Goal: Task Accomplishment & Management: Manage account settings

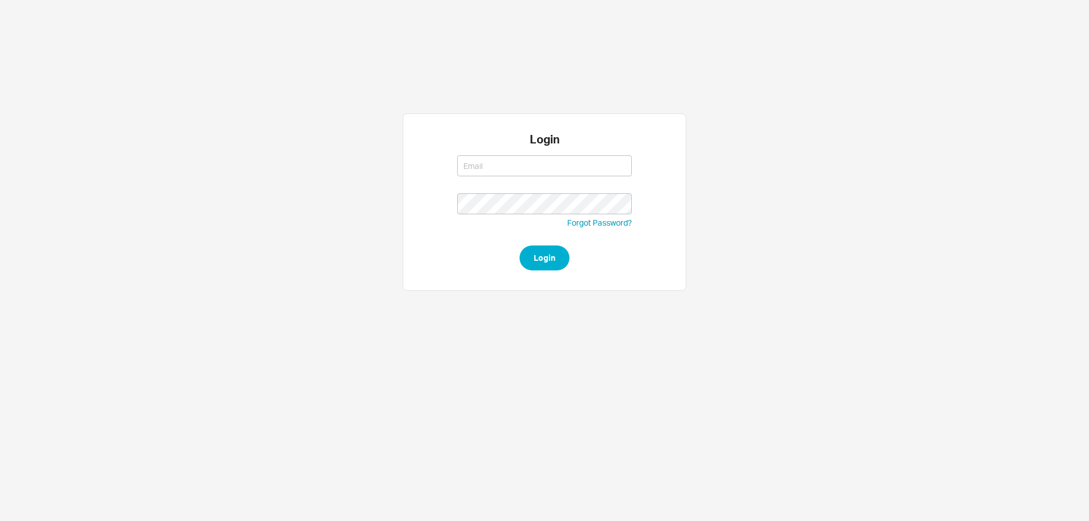
type input "rikki@qualitybath.com"
click at [555, 251] on button "Login" at bounding box center [544, 258] width 50 height 25
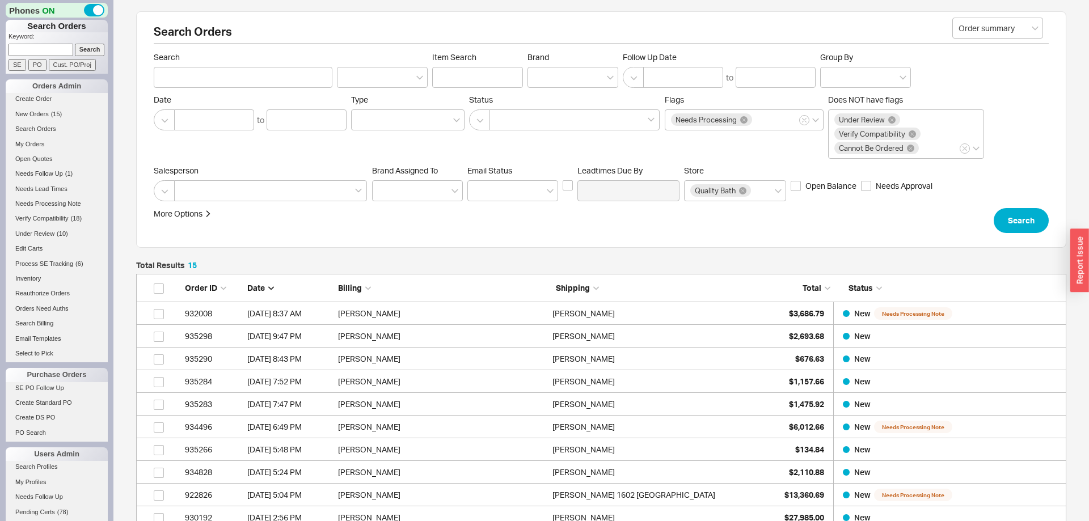
scroll to position [369, 930]
click at [46, 119] on link "New Orders ( 15 )" at bounding box center [57, 114] width 102 height 12
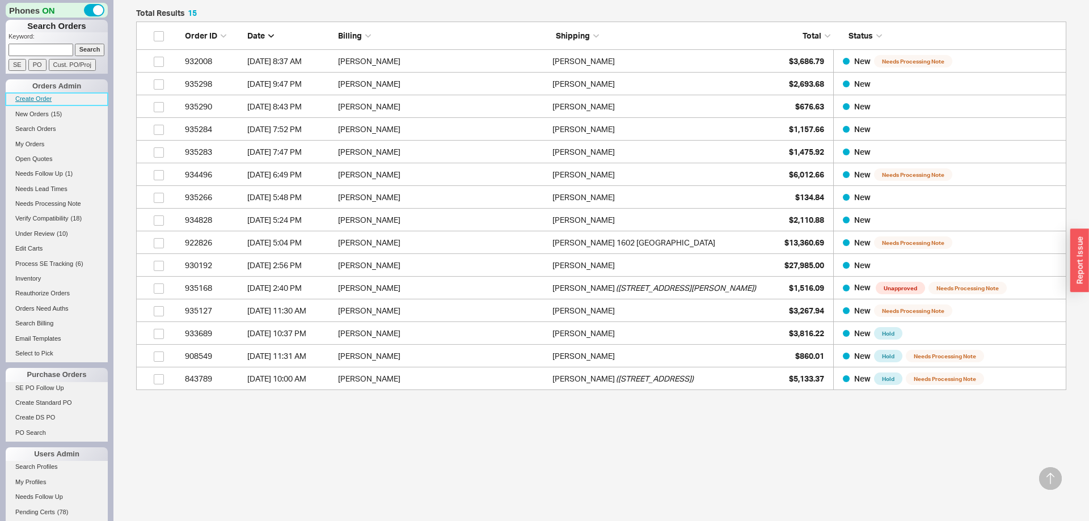
click at [37, 105] on link "Create Order" at bounding box center [57, 99] width 102 height 12
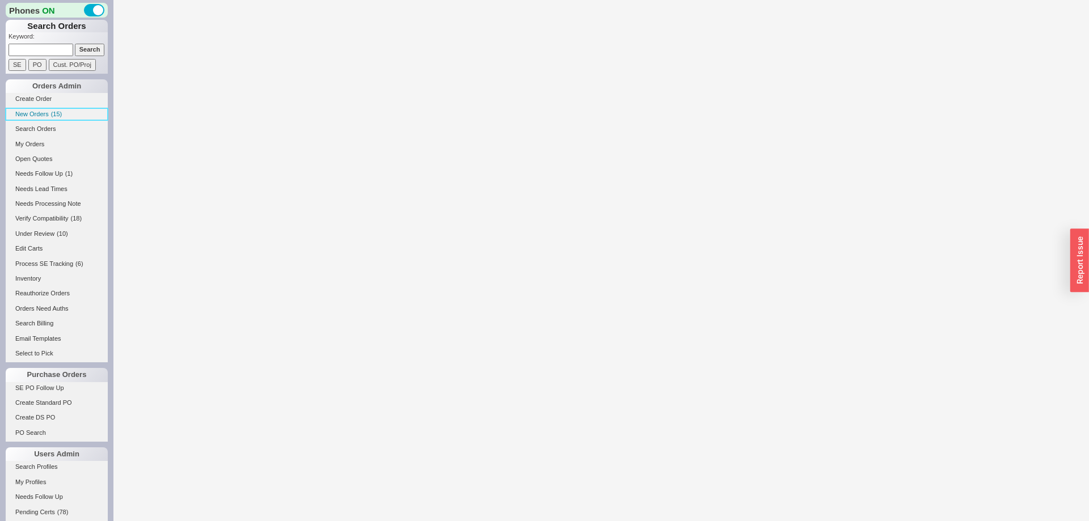
click at [41, 111] on span "New Orders" at bounding box center [31, 114] width 33 height 7
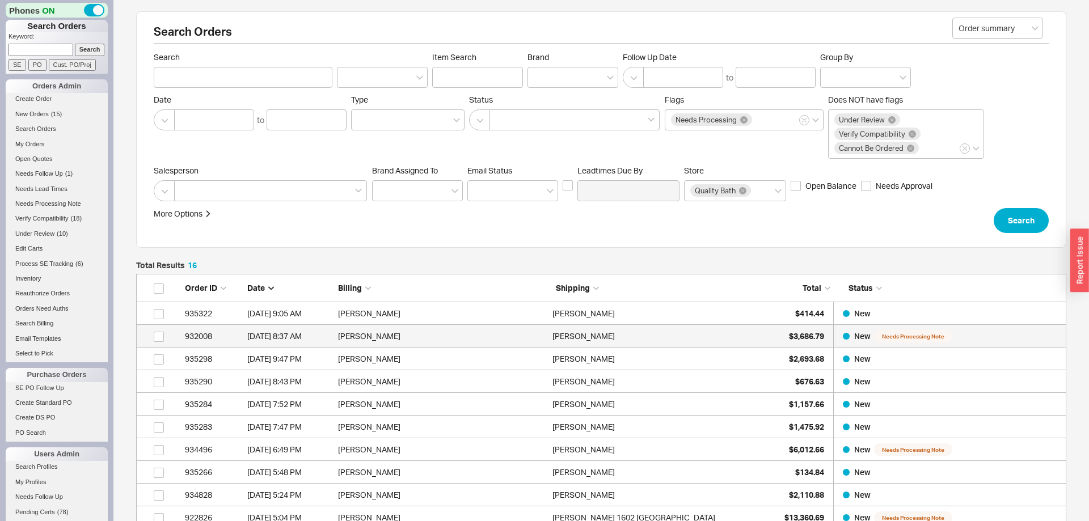
scroll to position [391, 930]
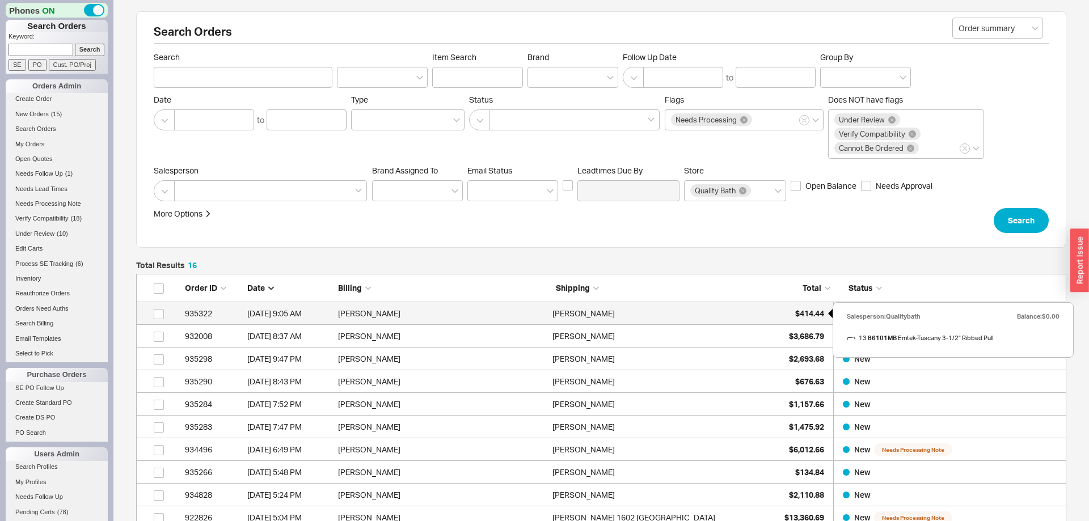
click at [805, 315] on span "$414.44" at bounding box center [809, 313] width 29 height 10
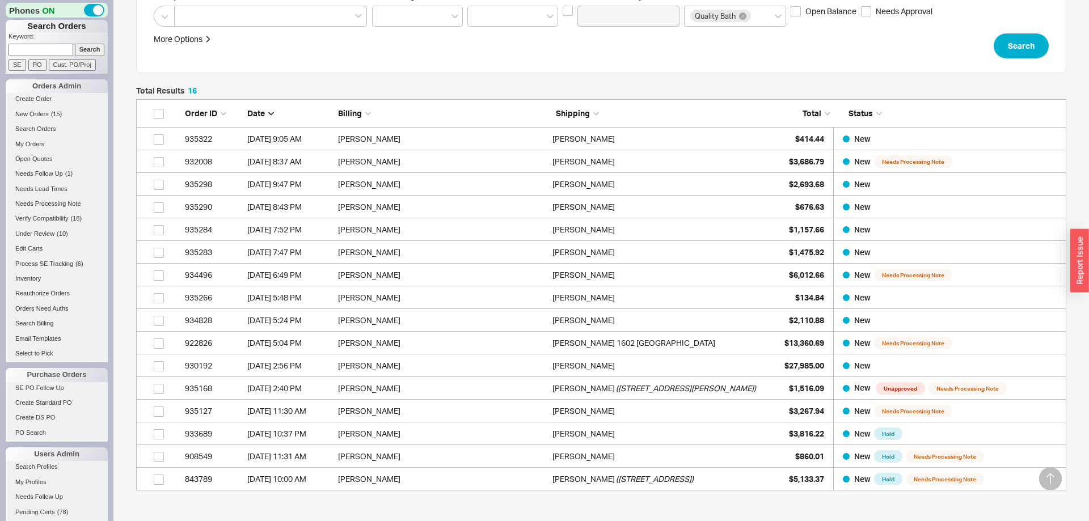
scroll to position [231, 0]
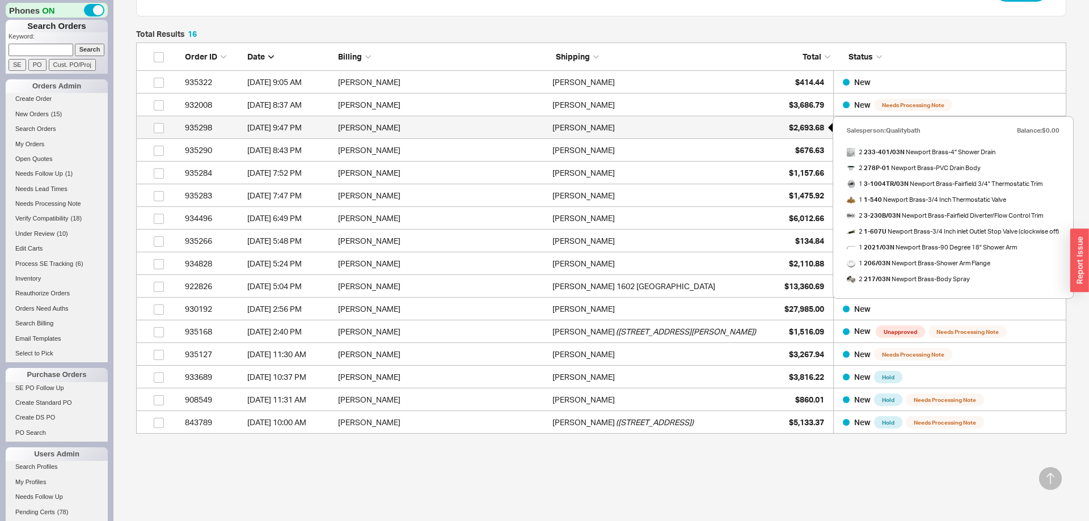
click at [797, 133] on div "$2,693.68" at bounding box center [795, 127] width 57 height 23
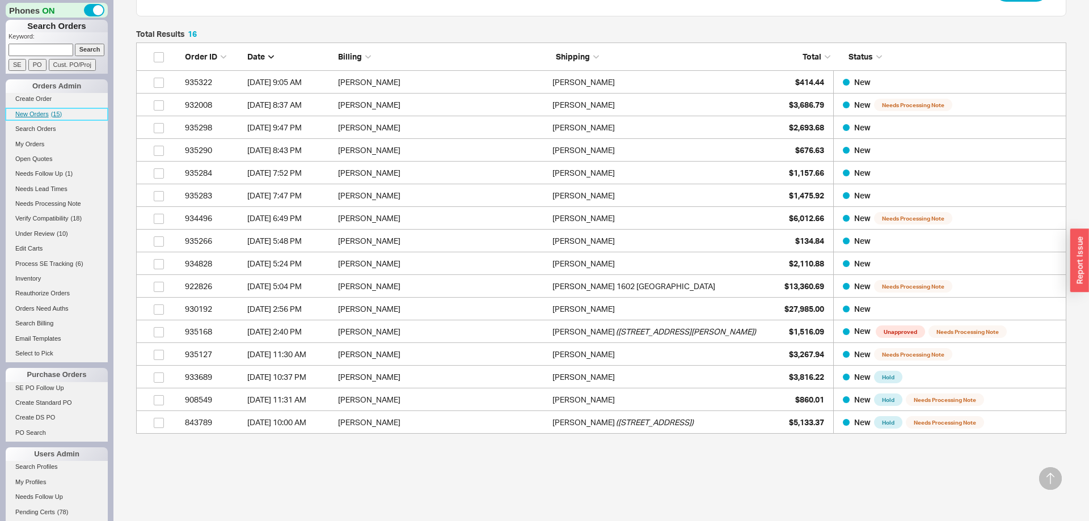
click at [47, 115] on span "New Orders" at bounding box center [31, 114] width 33 height 7
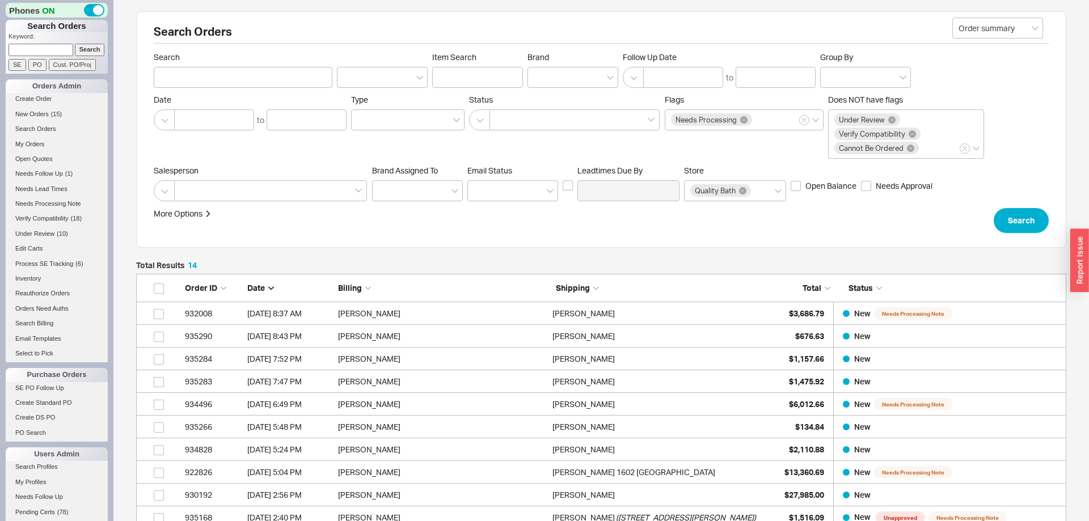
scroll to position [230, 0]
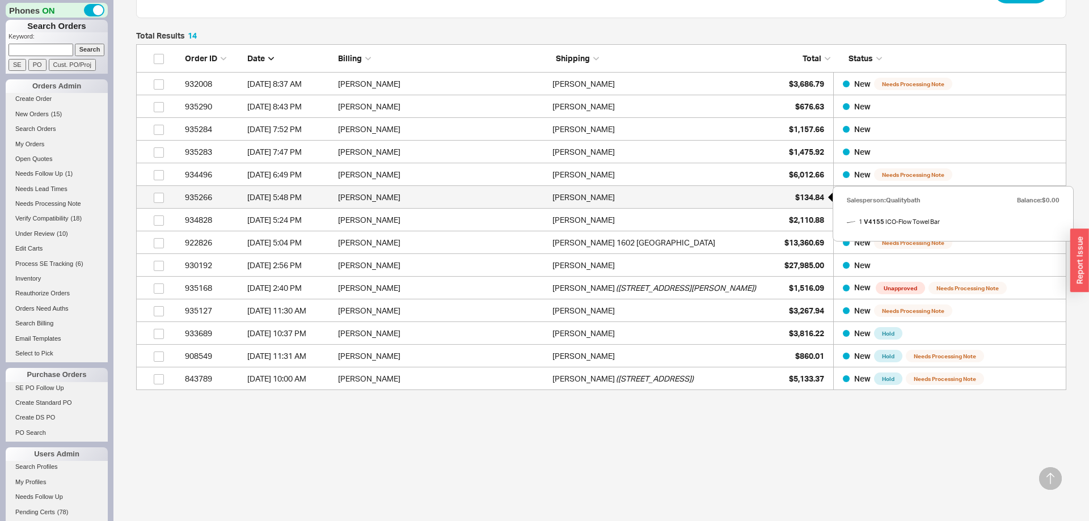
click at [818, 202] on div "$134.84" at bounding box center [795, 197] width 57 height 23
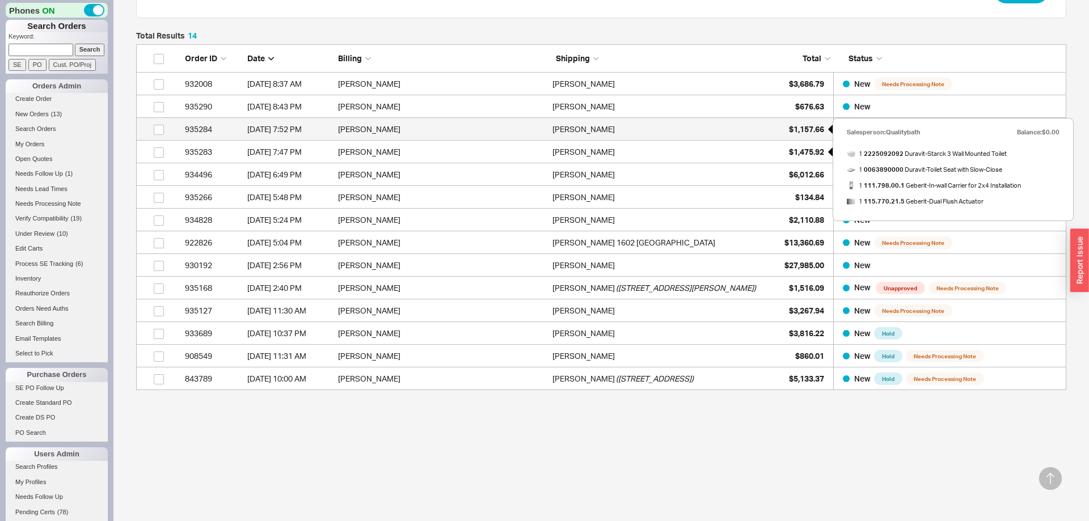
click at [802, 134] on div "$1,157.66" at bounding box center [795, 129] width 57 height 23
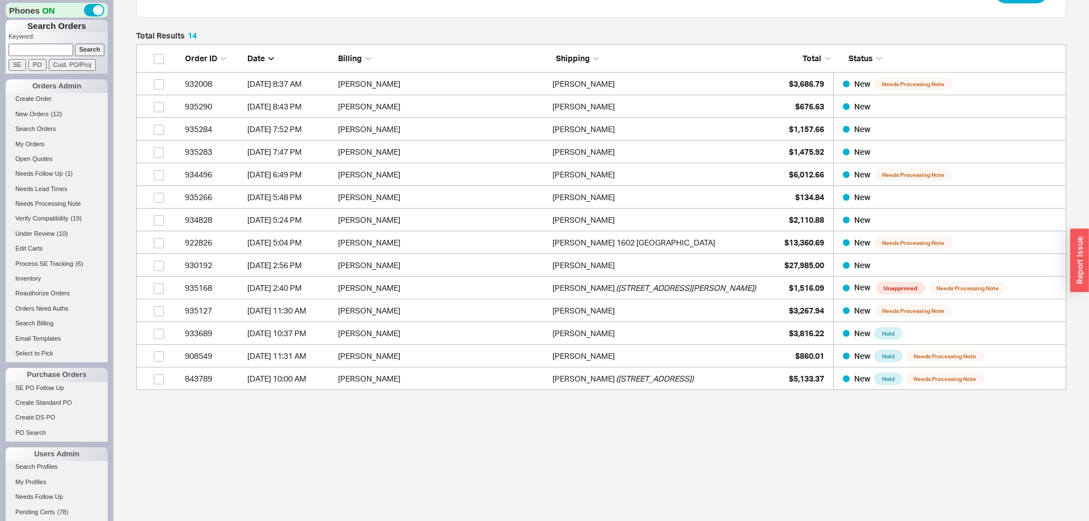
scroll to position [0, 0]
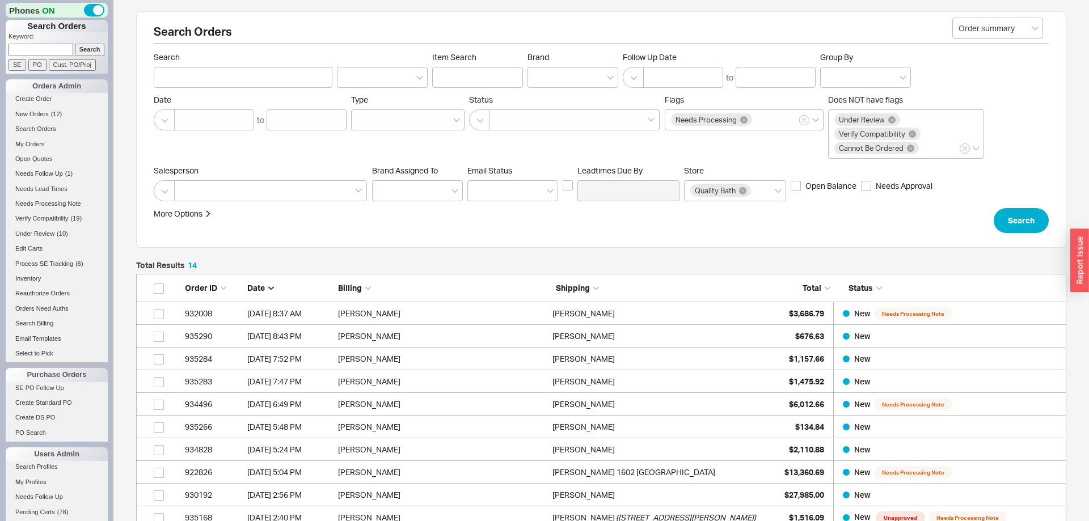
click at [1017, 206] on form "Order summary Search Item Search Brand Follow Up Date to Group By Date to Type …" at bounding box center [601, 142] width 895 height 181
click at [1023, 223] on button "Search" at bounding box center [1020, 220] width 55 height 25
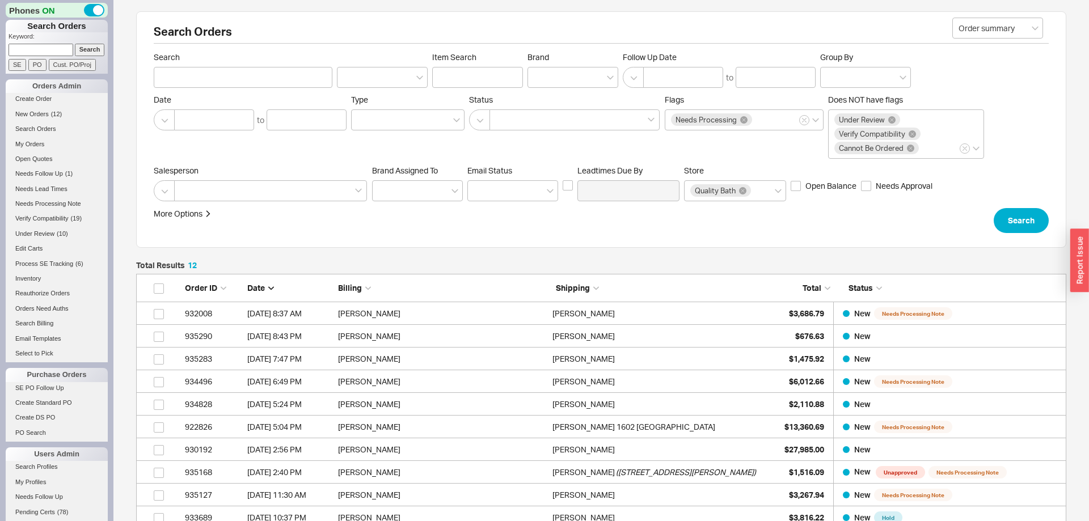
scroll to position [184, 0]
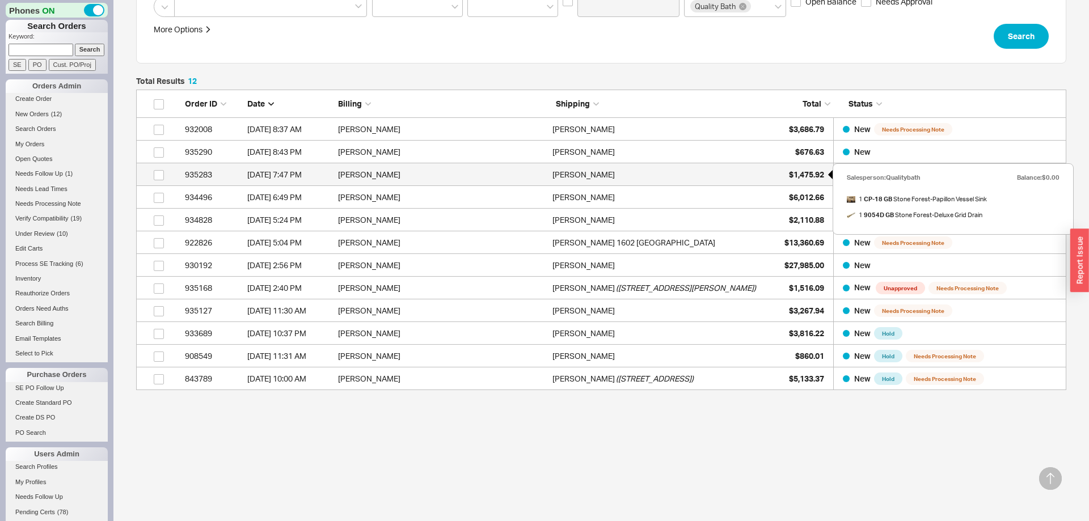
click at [818, 172] on span "$1,475.92" at bounding box center [806, 175] width 35 height 10
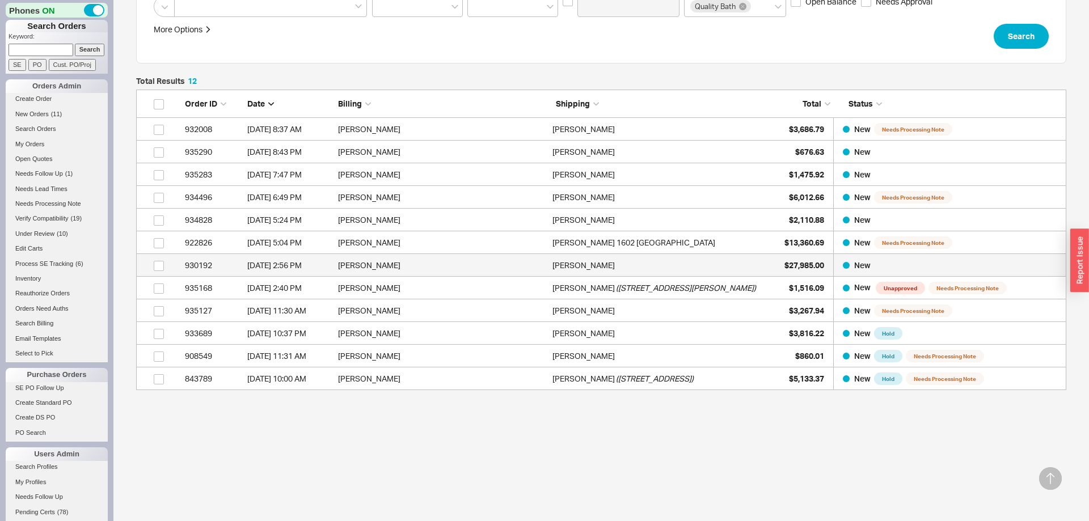
scroll to position [0, 0]
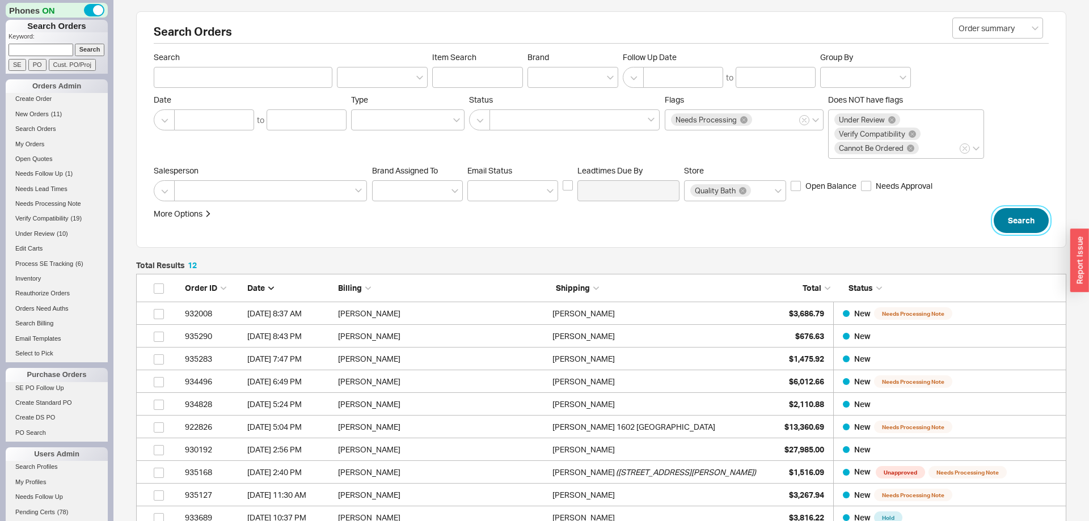
click at [1036, 216] on button "Search" at bounding box center [1020, 220] width 55 height 25
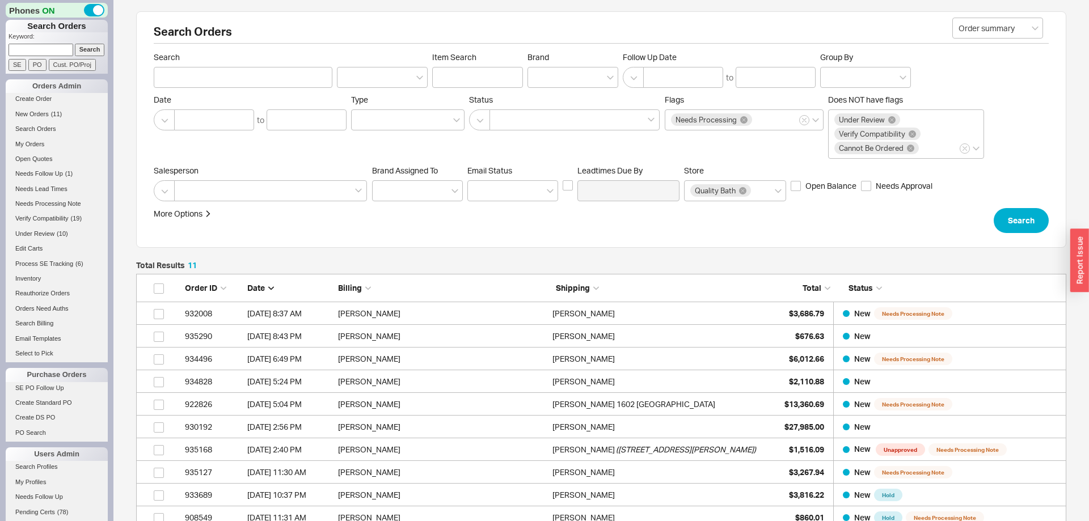
scroll to position [1, 1]
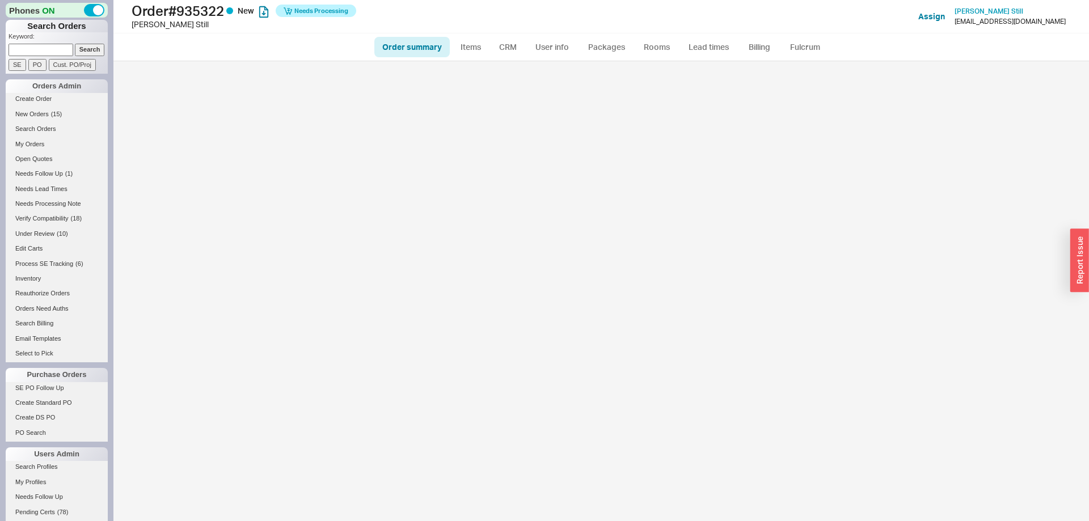
select select "*"
select select "LOW"
select select "3"
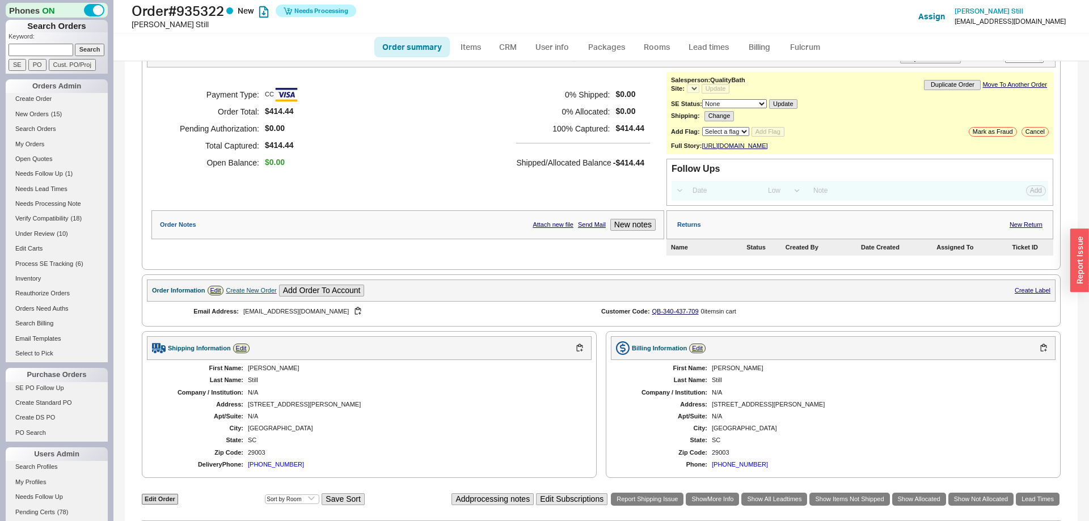
select select "*"
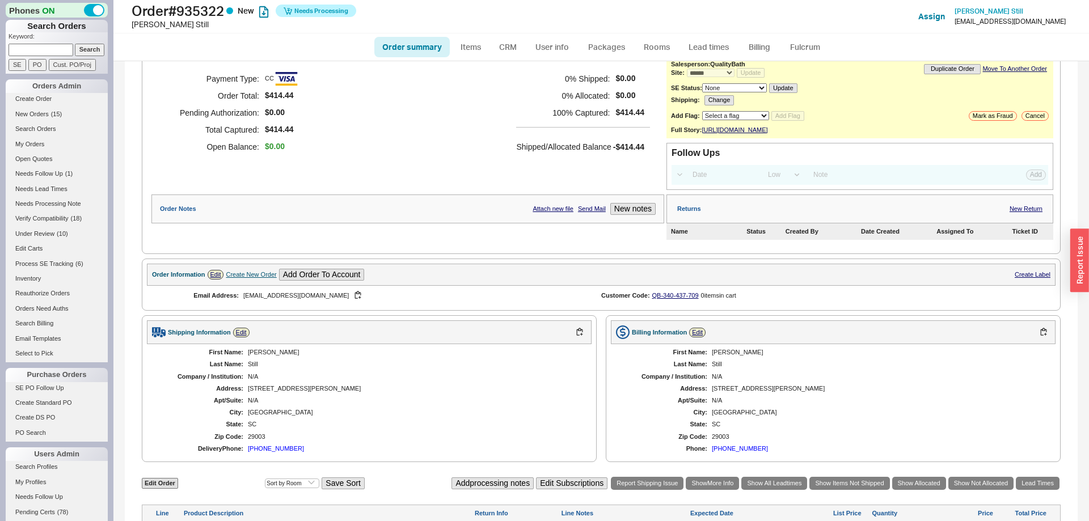
scroll to position [305, 0]
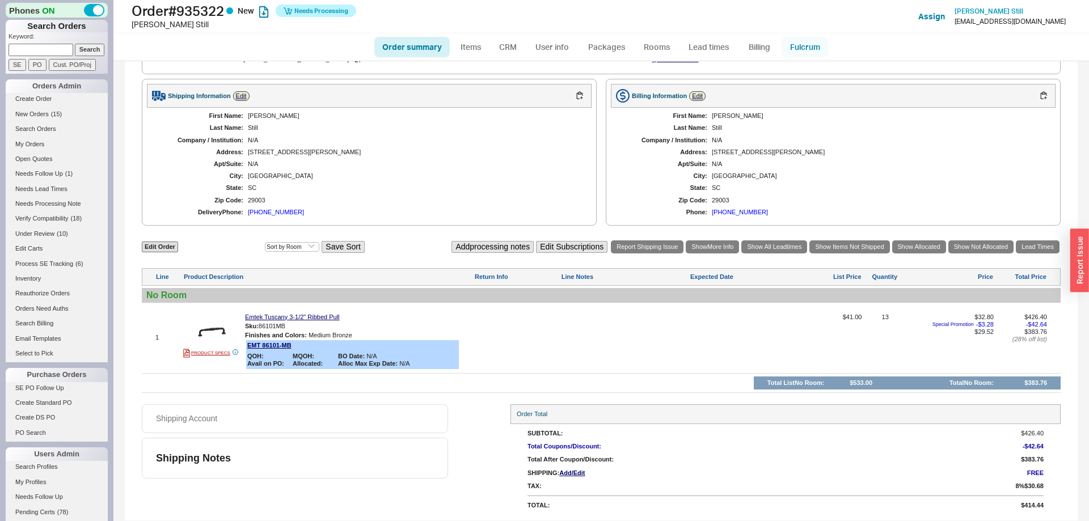
click at [811, 47] on link "Fulcrum" at bounding box center [804, 47] width 46 height 20
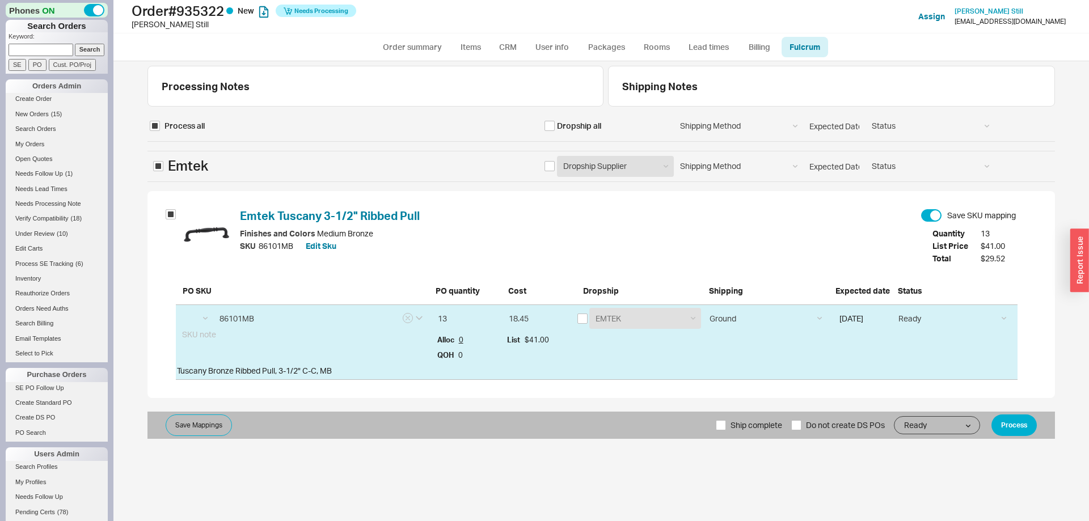
select select "EMT"
click at [407, 211] on link "Emtek Tuscany 3-1/2" Ribbed Pull" at bounding box center [330, 216] width 180 height 14
click at [580, 319] on input "checkbox" at bounding box center [582, 319] width 10 height 10
checkbox input "true"
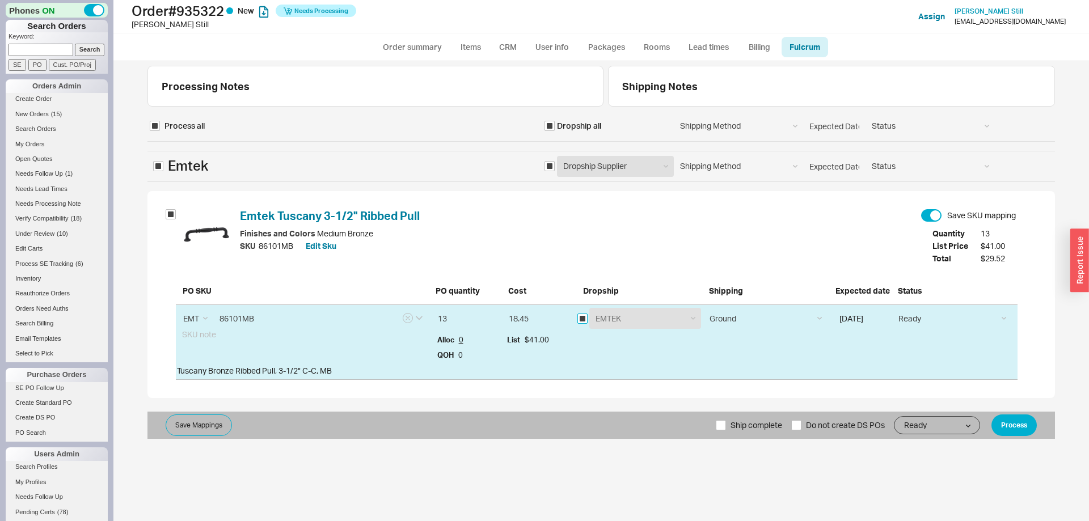
checkbox input "true"
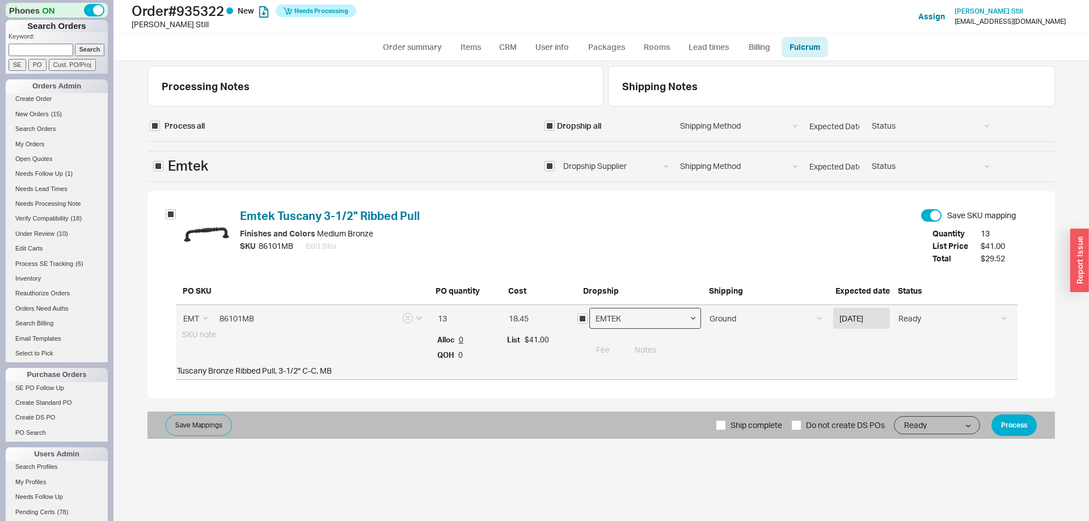
click at [589, 308] on select "EMTEK Emtek Samples Emtek Cabinet Hardware" at bounding box center [645, 318] width 112 height 21
select select "796"
click option "Emtek Cabinet Hardware" at bounding box center [0, 0] width 0 height 0
click at [1028, 416] on button "Process" at bounding box center [1013, 426] width 45 height 22
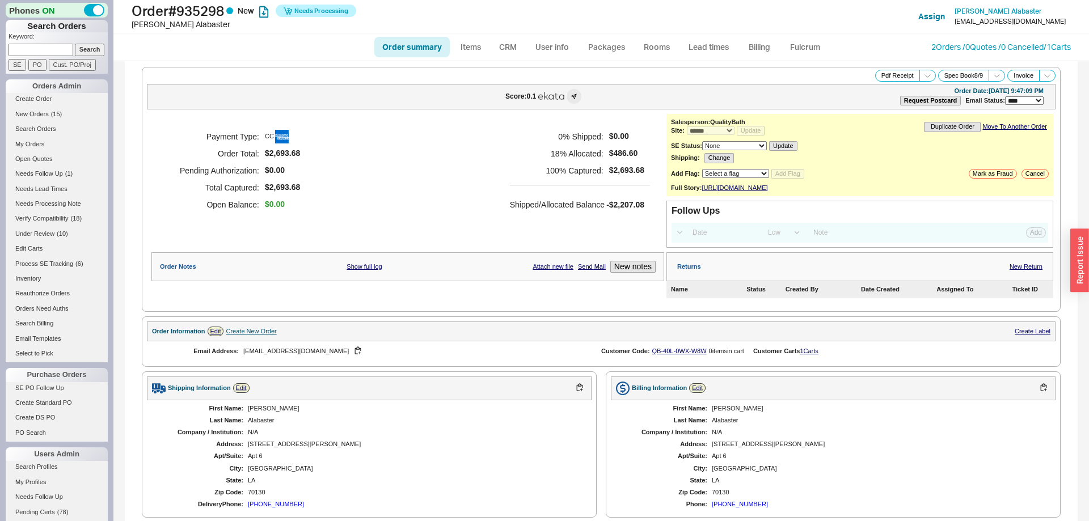
select select "*"
select select "LOW"
select select "3"
click at [702, 169] on select "Select a flag Under Review Hold Verify Compatibility Cannot Be Ordered" at bounding box center [735, 173] width 67 height 9
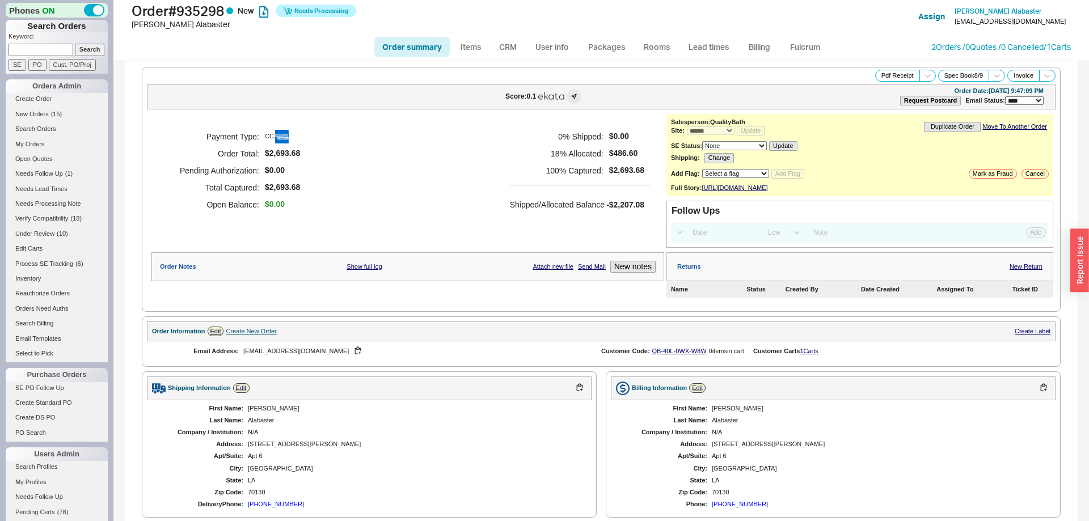
select select "8"
click option "Verify Compatibility" at bounding box center [0, 0] width 0 height 0
click at [797, 170] on div "**********" at bounding box center [859, 155] width 387 height 82
click at [798, 177] on button "Add Flag" at bounding box center [787, 174] width 33 height 10
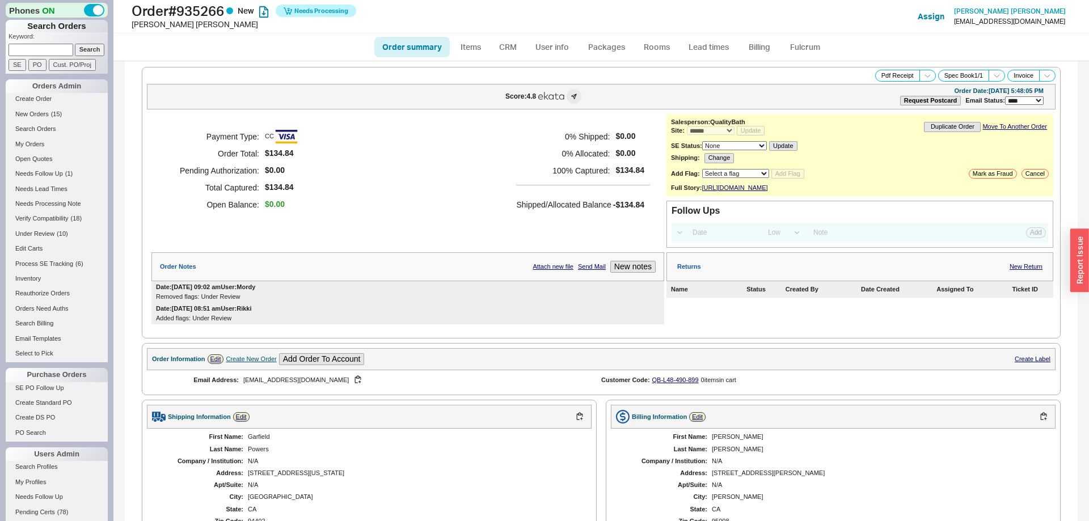
select select "*"
select select "LOW"
select select "3"
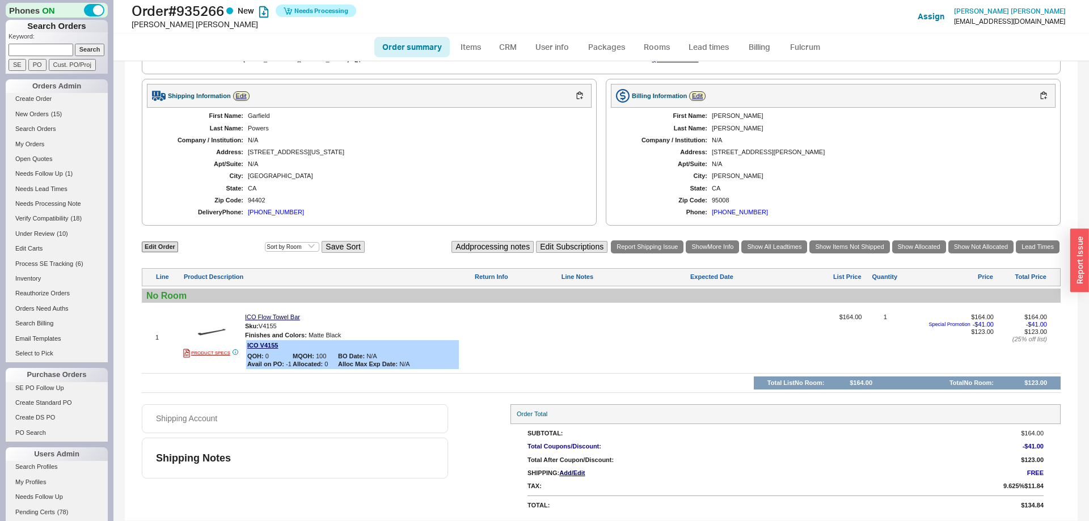
scroll to position [331, 0]
click at [794, 46] on link "Fulcrum" at bounding box center [804, 47] width 46 height 20
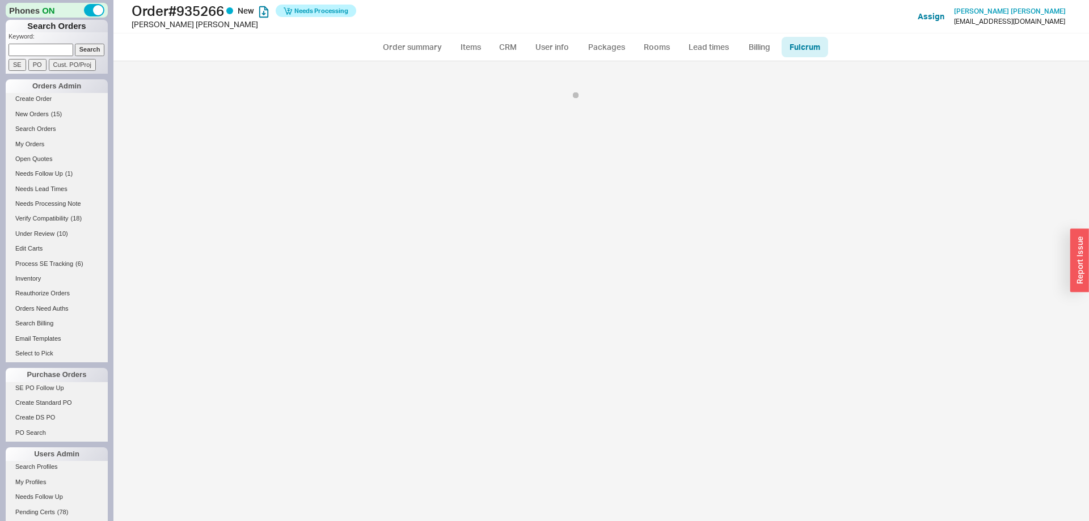
select select "ICO"
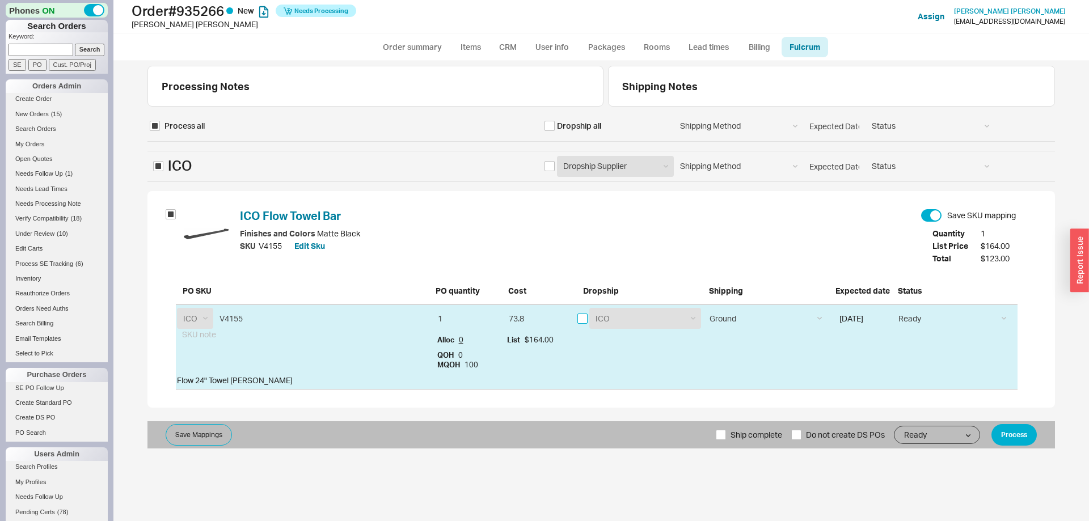
click at [584, 318] on input "checkbox" at bounding box center [582, 319] width 10 height 10
checkbox input "true"
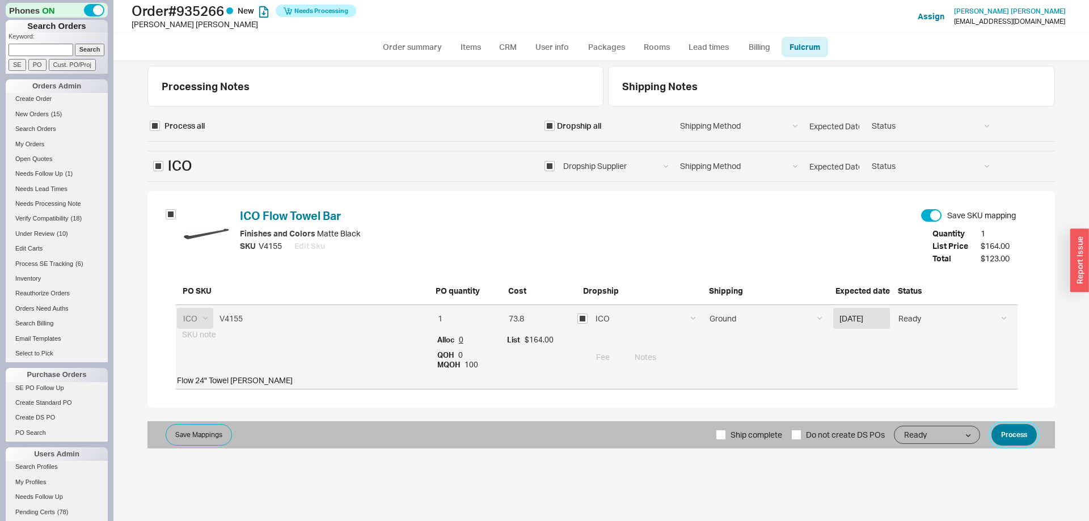
click at [1008, 443] on button "Process" at bounding box center [1013, 435] width 45 height 22
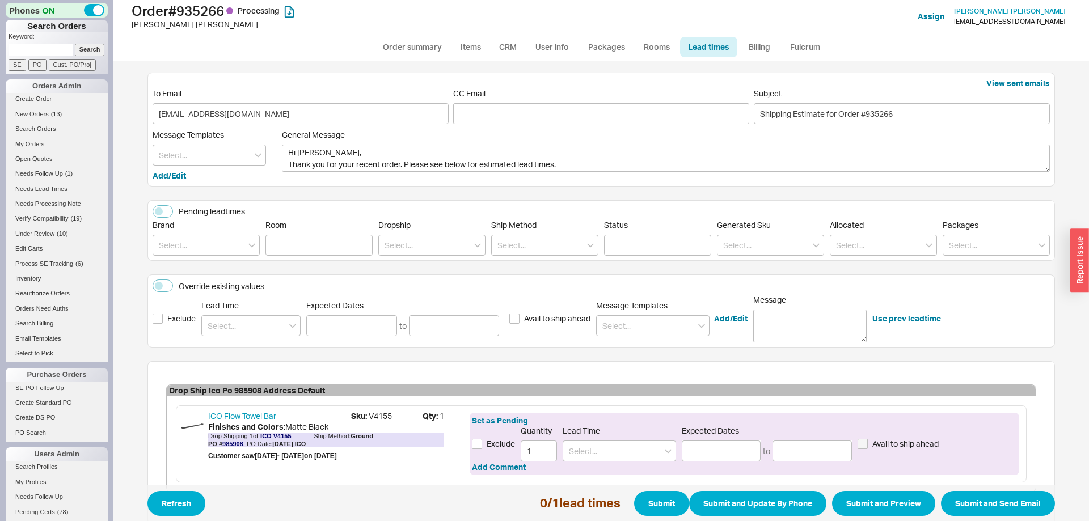
scroll to position [65, 0]
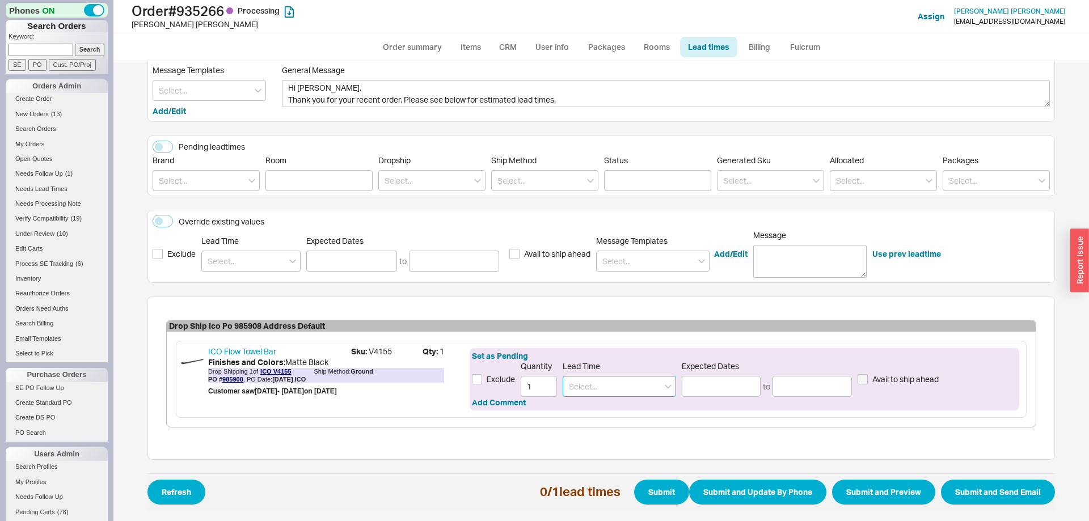
click at [624, 378] on input at bounding box center [619, 386] width 113 height 21
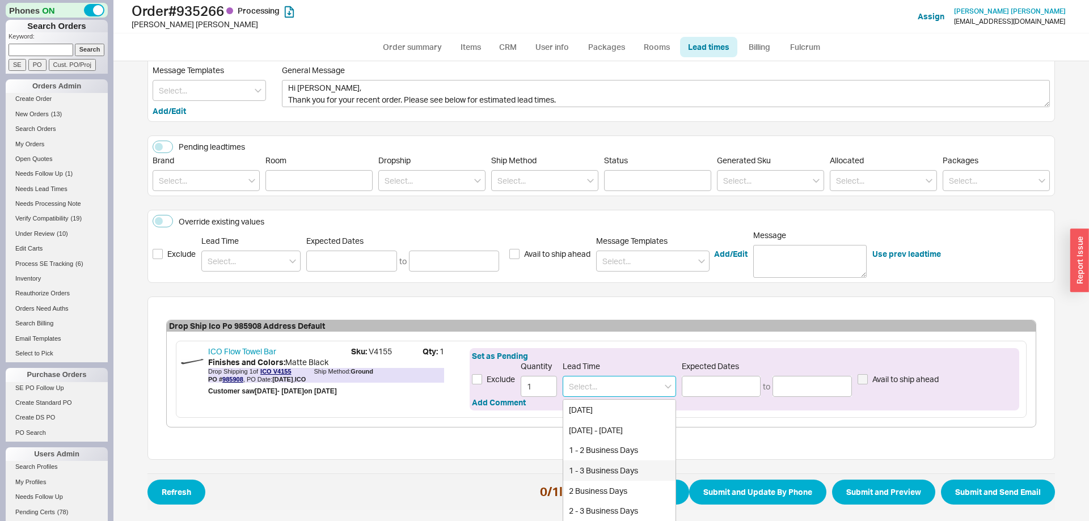
click at [612, 470] on div "1 - 3 Business Days" at bounding box center [619, 470] width 112 height 20
type input "1 - 3 Business Days"
type input "08/22/2025"
type input "08/26/2025"
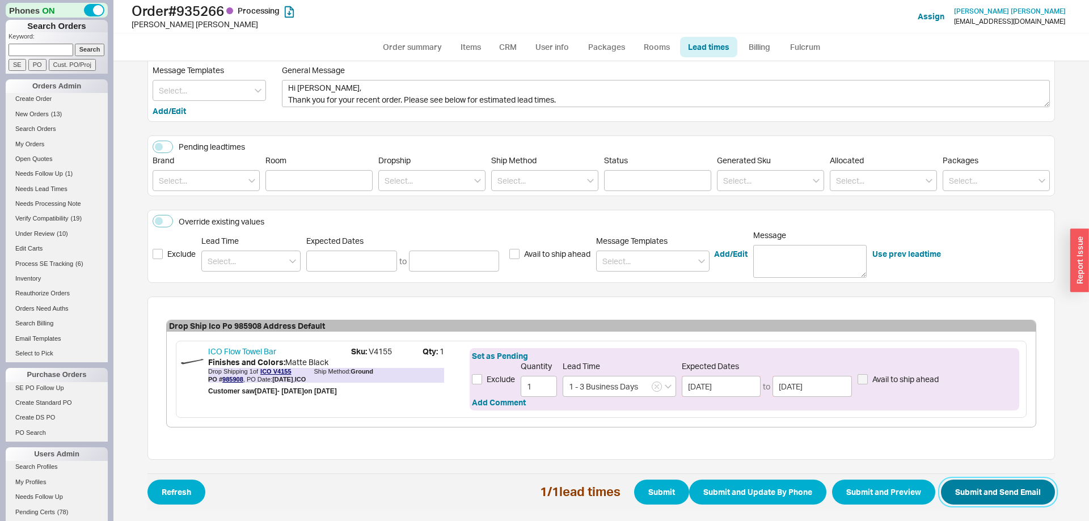
drag, startPoint x: 983, startPoint y: 494, endPoint x: 696, endPoint y: 455, distance: 289.6
click at [984, 494] on button "Submit and Send Email" at bounding box center [998, 492] width 114 height 25
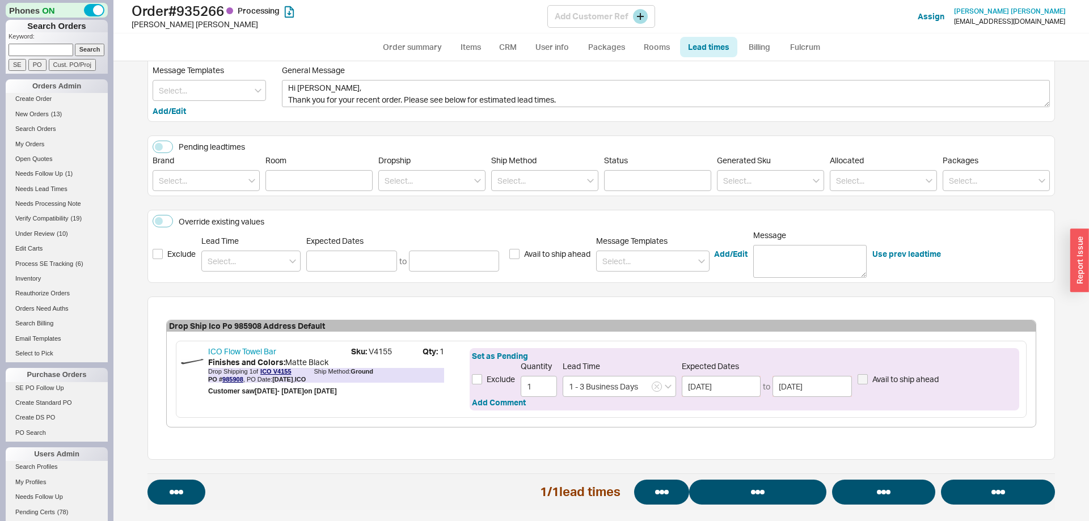
select select "*"
select select "LOW"
select select "3"
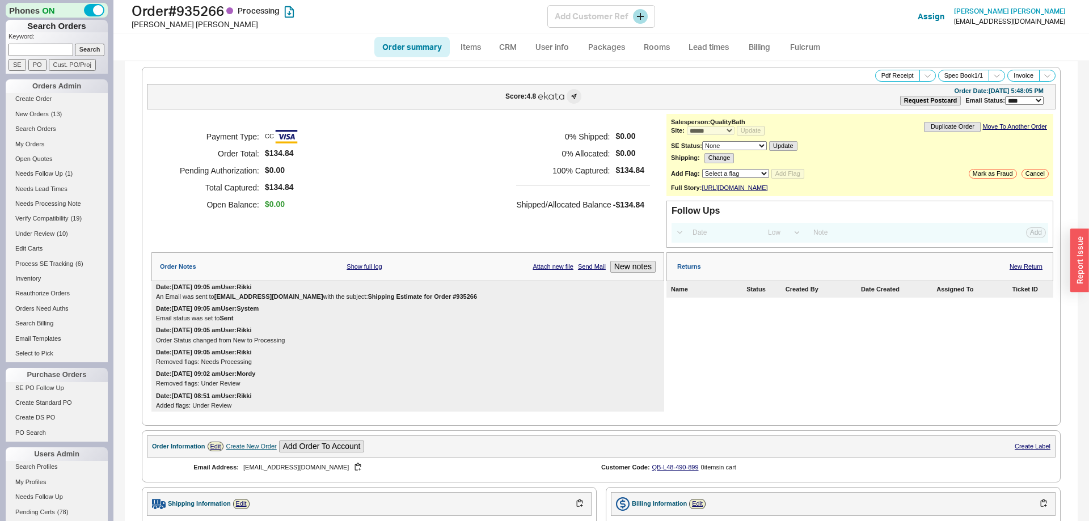
select select "*"
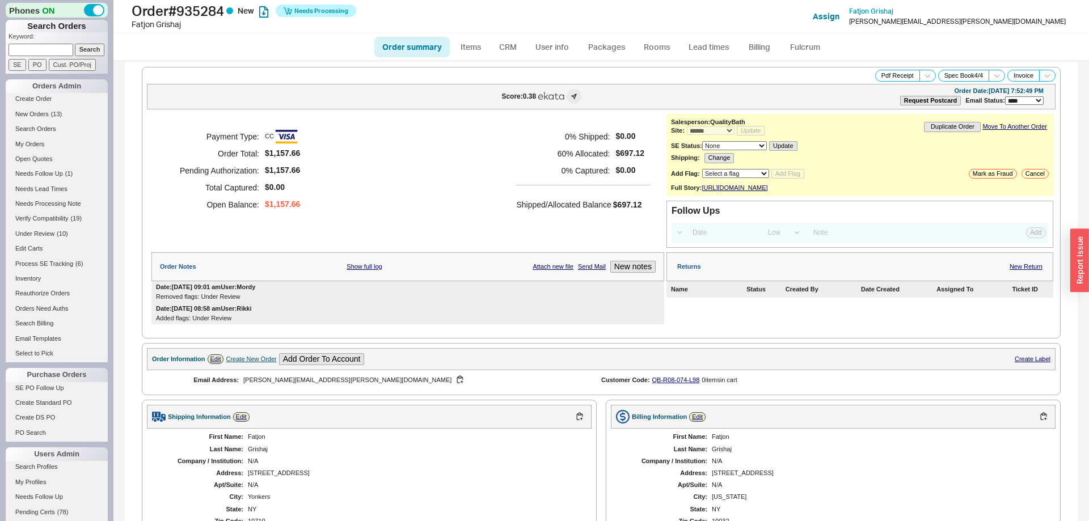
select select "*"
select select "LOW"
select select "3"
click at [798, 50] on link "Fulcrum" at bounding box center [804, 47] width 46 height 20
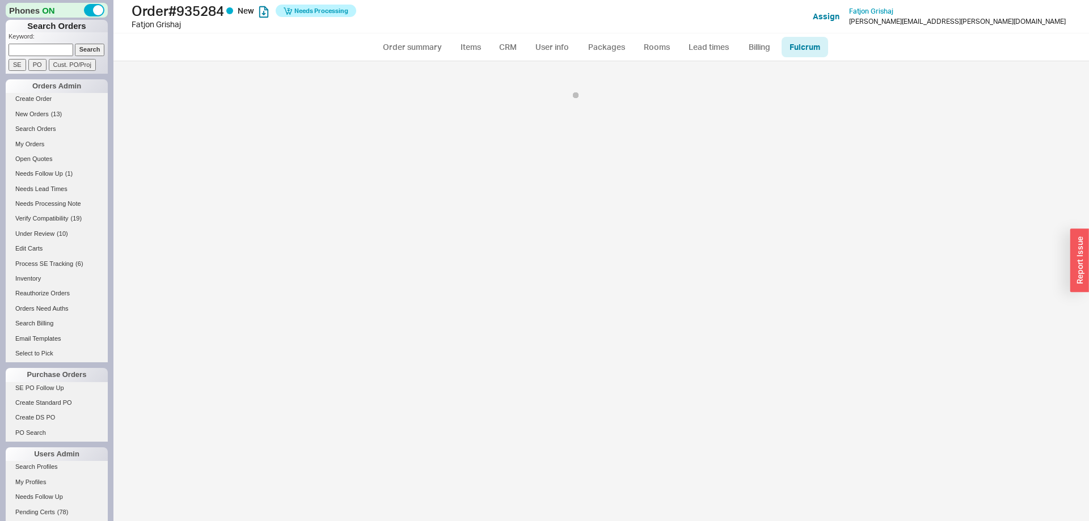
select select "200"
select select "245"
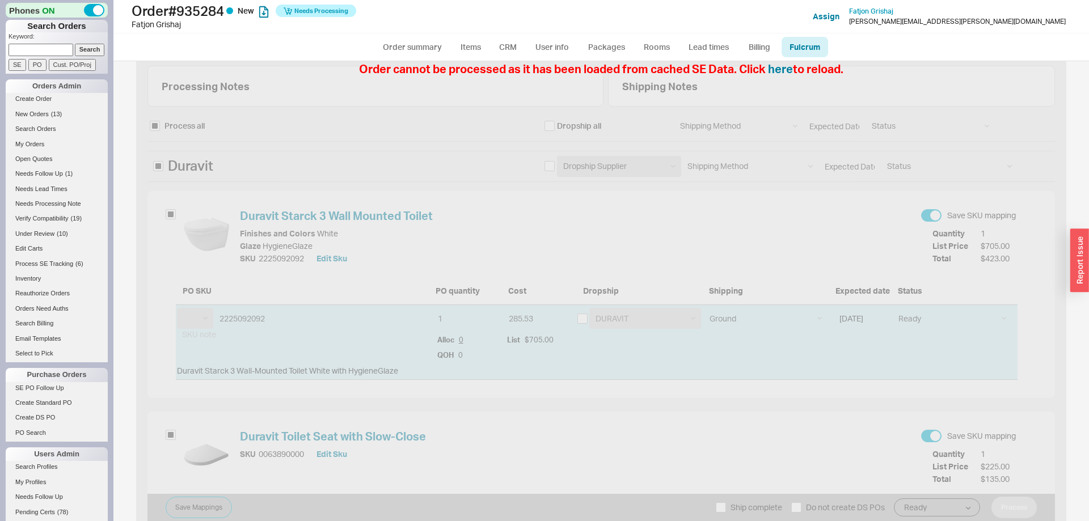
select select "DRV"
select select "GBR"
click at [781, 71] on button "here" at bounding box center [780, 69] width 25 height 16
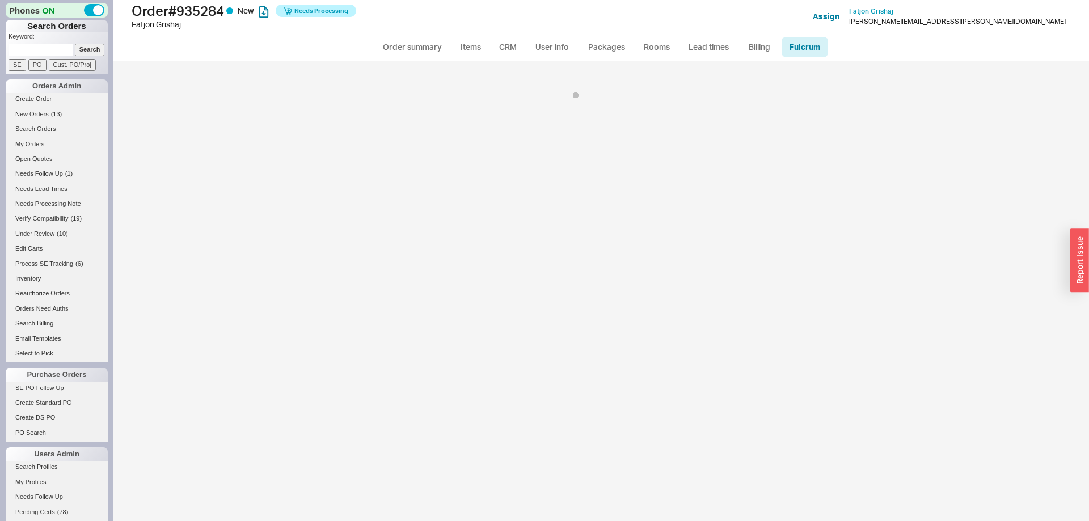
select select "DRV"
select select "200"
select select "DRV"
select select "200"
select select "GBR"
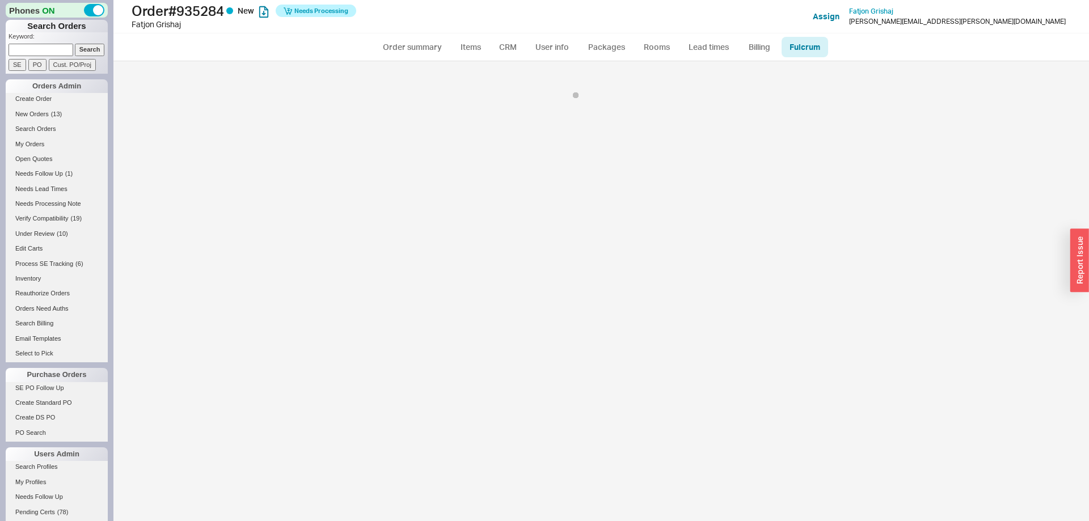
select select "245"
select select "GBR"
select select "245"
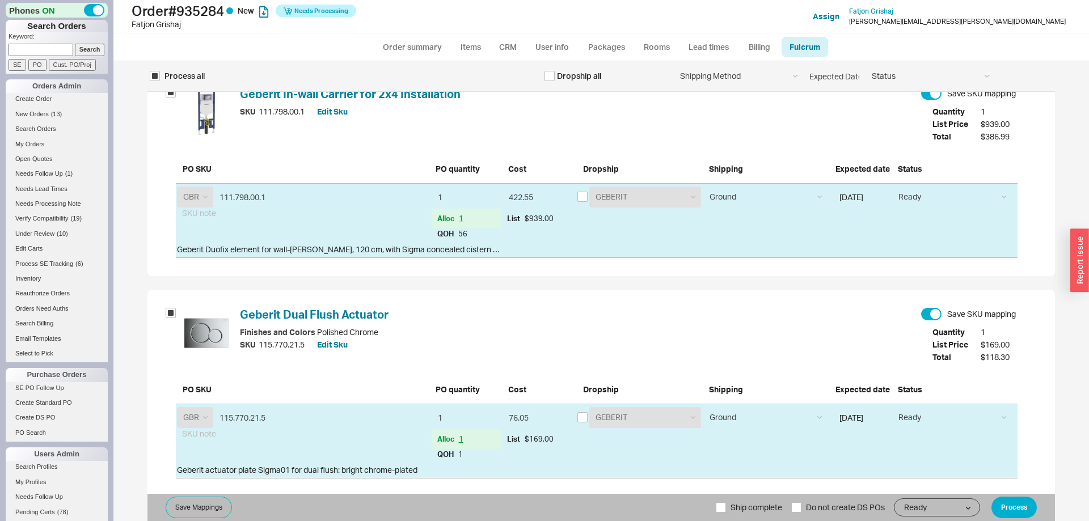
scroll to position [620, 0]
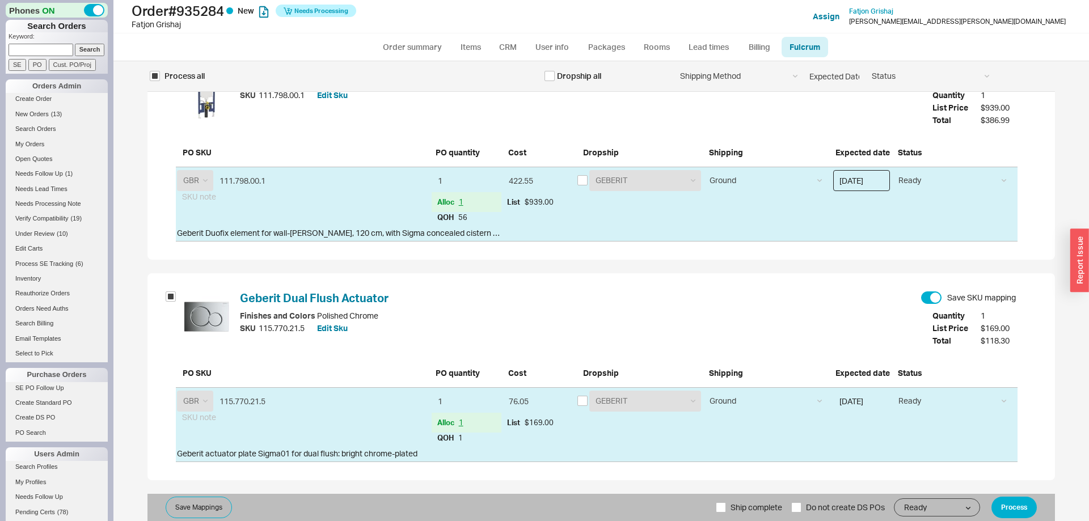
click at [866, 180] on input "[DATE]" at bounding box center [861, 180] width 57 height 21
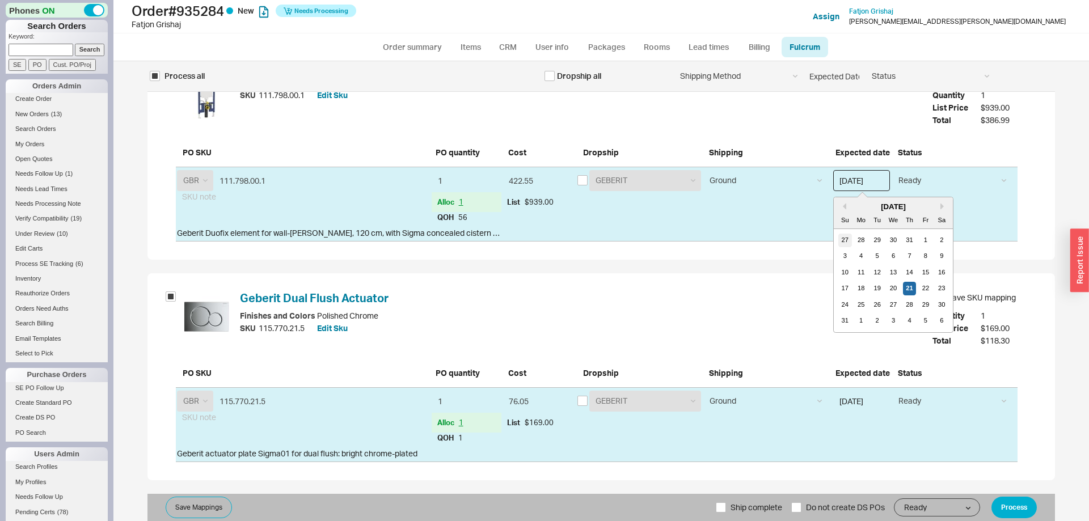
click at [843, 242] on div "27" at bounding box center [845, 240] width 14 height 14
type input "07/27/2025"
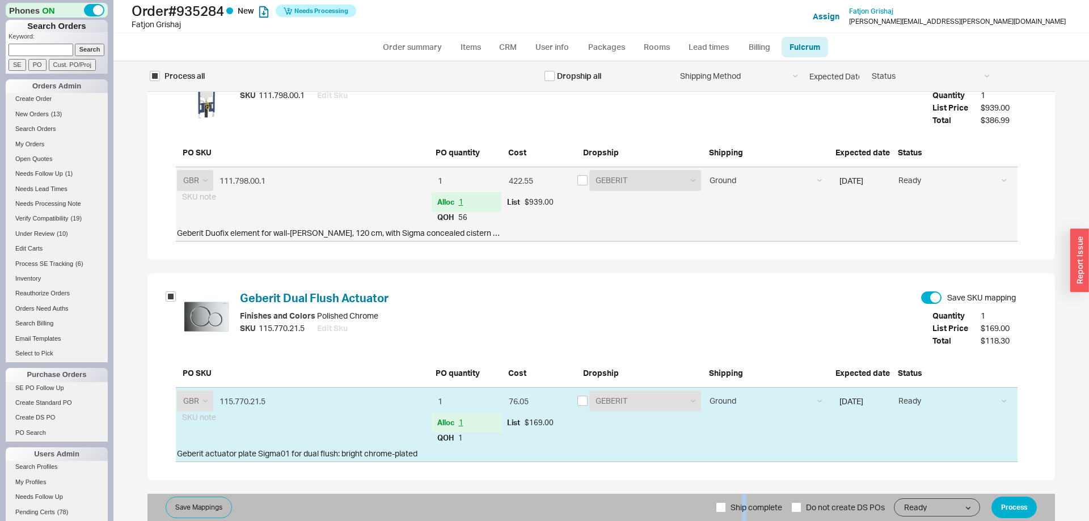
click at [743, 507] on span "Ship complete" at bounding box center [756, 507] width 52 height 27
click at [726, 507] on input "Ship complete" at bounding box center [721, 507] width 10 height 10
checkbox input "true"
click at [1028, 505] on button "Process" at bounding box center [1013, 508] width 45 height 22
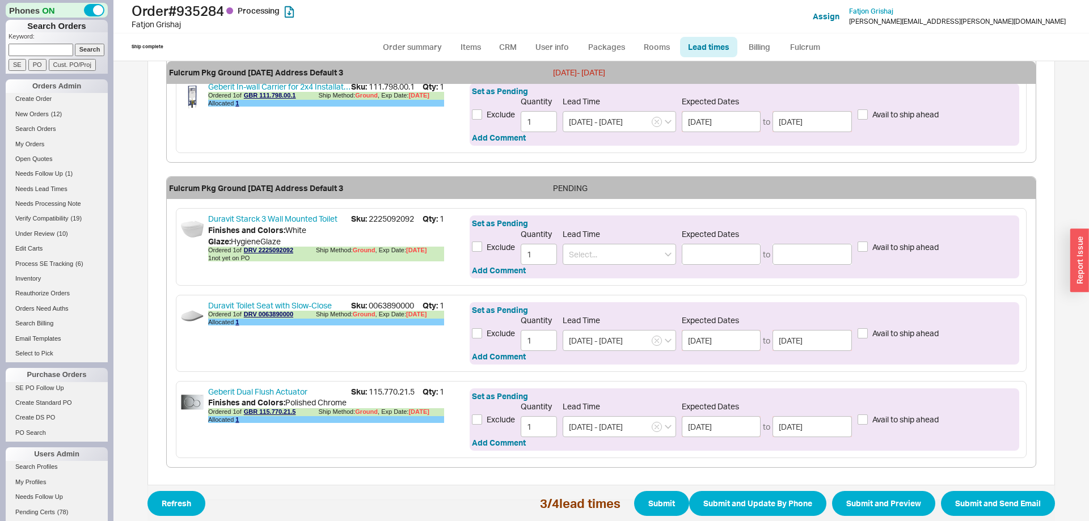
scroll to position [392, 0]
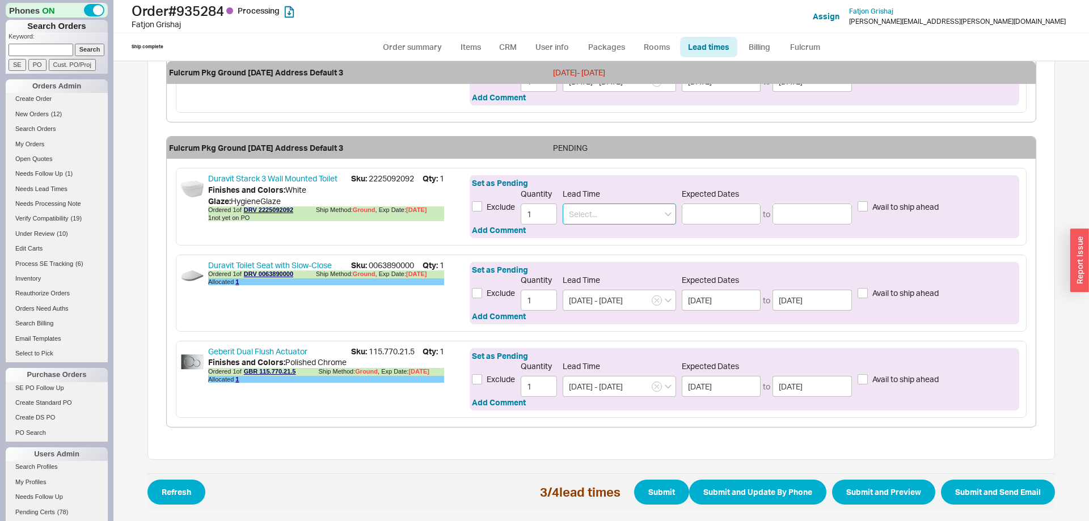
click at [616, 215] on input at bounding box center [619, 214] width 113 height 21
drag, startPoint x: 622, startPoint y: 233, endPoint x: 782, endPoint y: 240, distance: 160.1
click at [623, 233] on div "7 - 10 Business Days" at bounding box center [619, 237] width 112 height 20
type input "7 - 10 Business Days"
type input "09/02/2025"
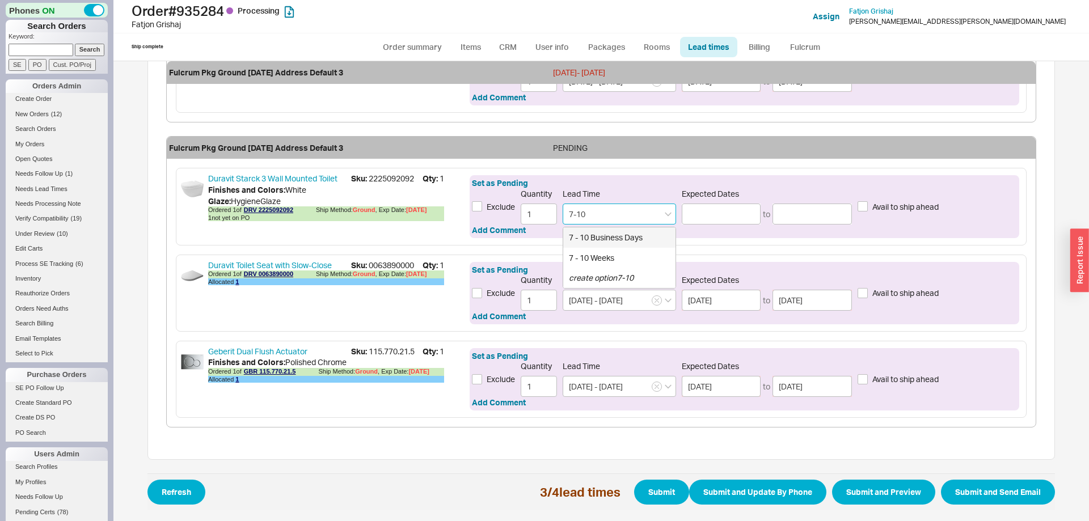
type input "09/05/2025"
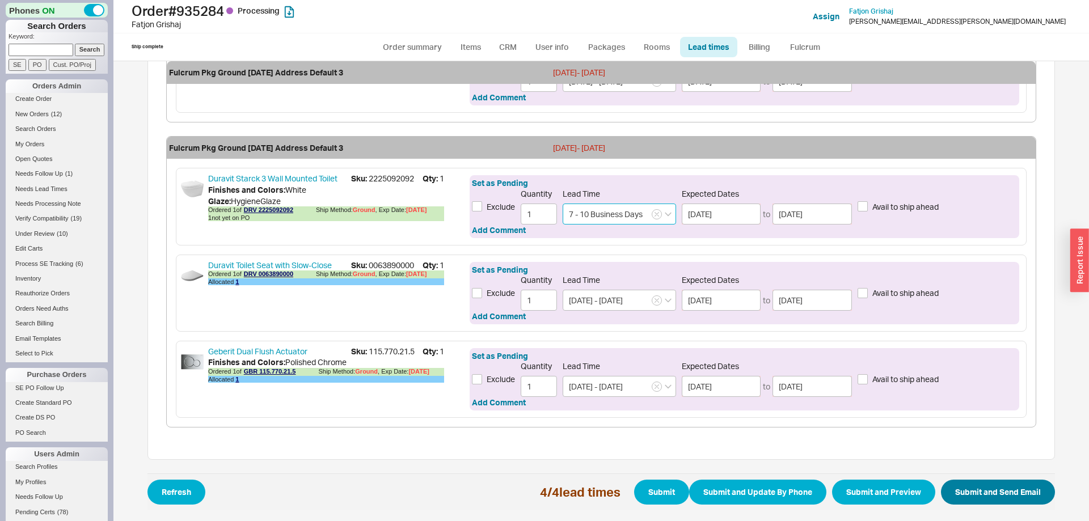
type input "7 - 10 Business Days"
click at [1033, 501] on button "Submit and Send Email" at bounding box center [998, 492] width 114 height 25
select select "*"
select select "LOW"
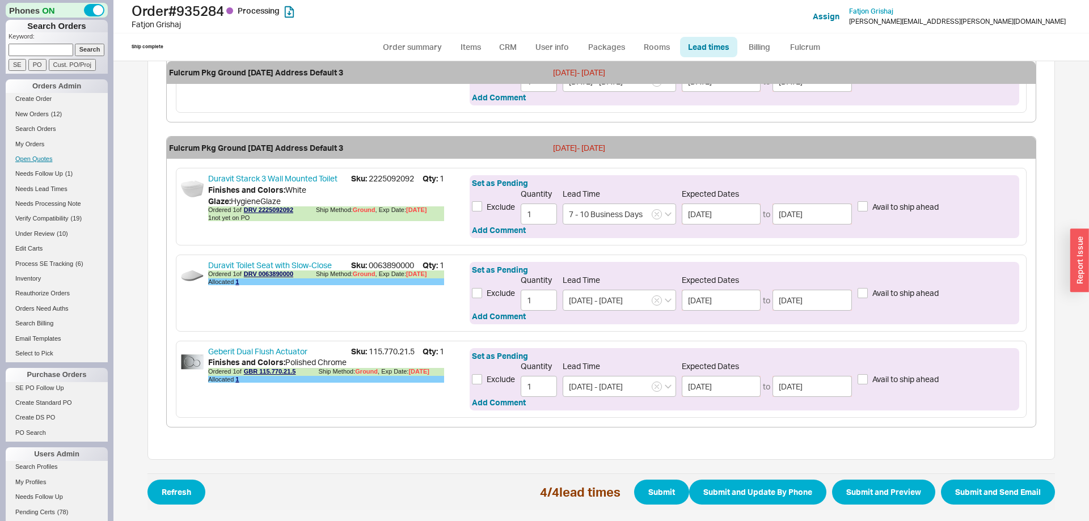
select select "3"
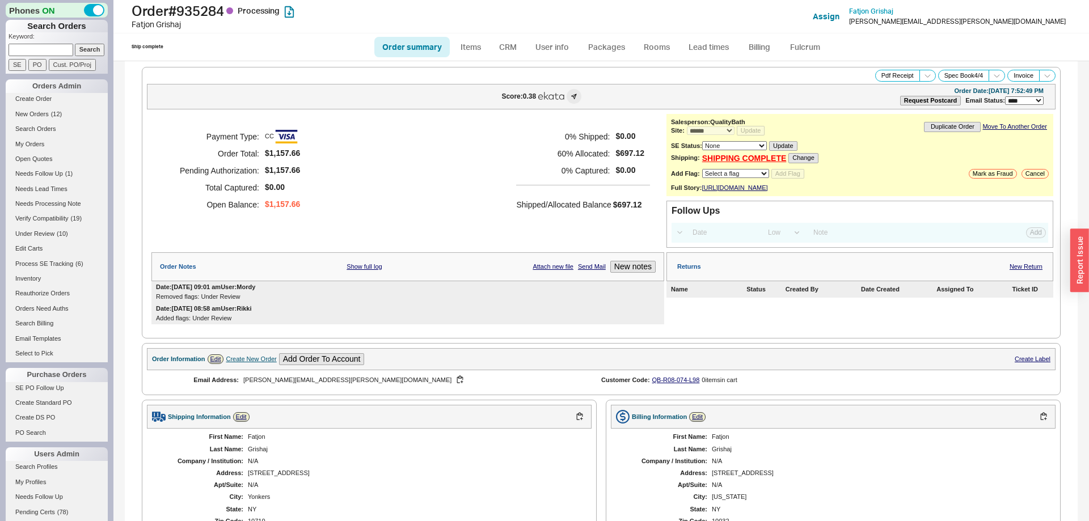
select select "*"
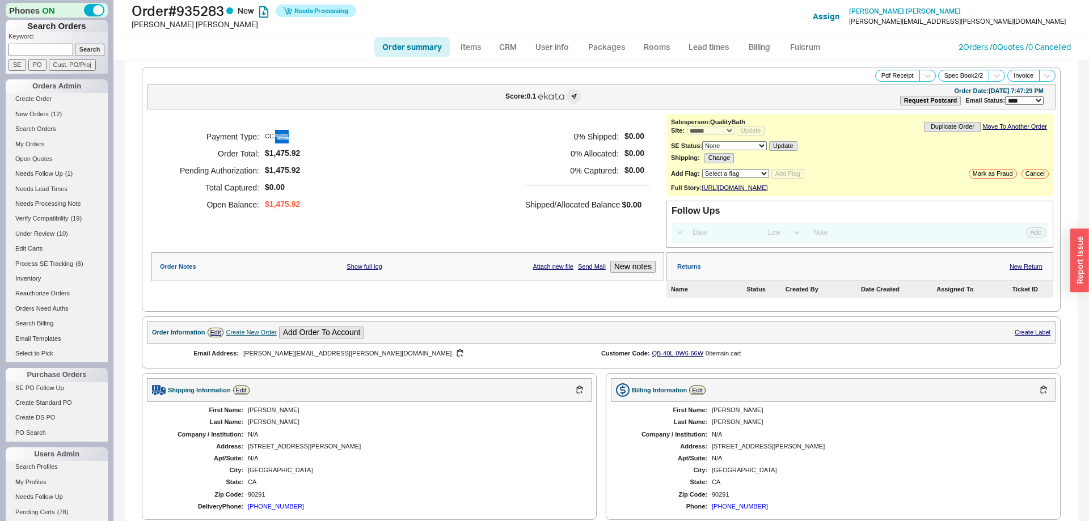
select select "*"
select select "LOW"
select select "3"
click at [795, 40] on link "Fulcrum" at bounding box center [804, 47] width 46 height 20
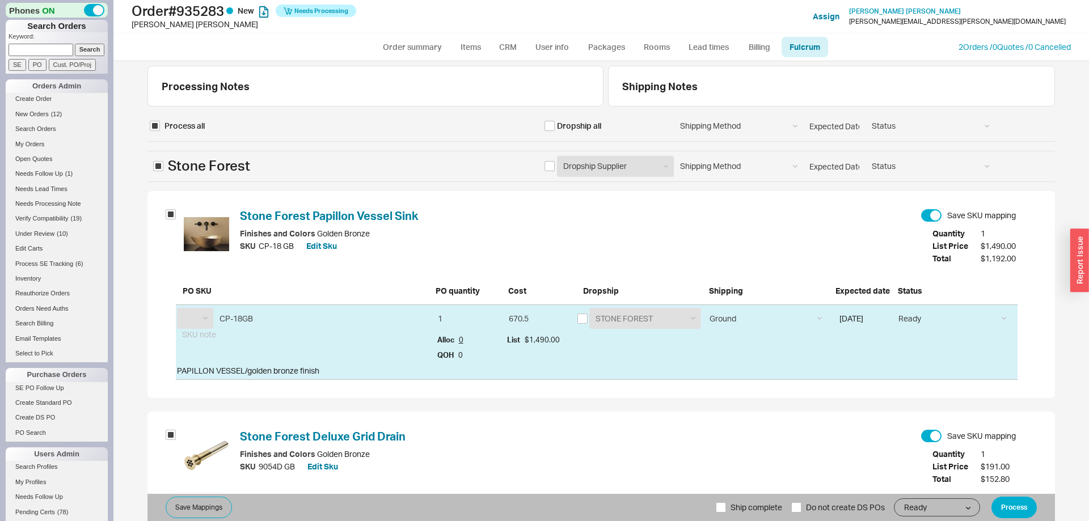
select select "STF"
click at [545, 167] on input "checkbox" at bounding box center [549, 166] width 10 height 10
checkbox input "true"
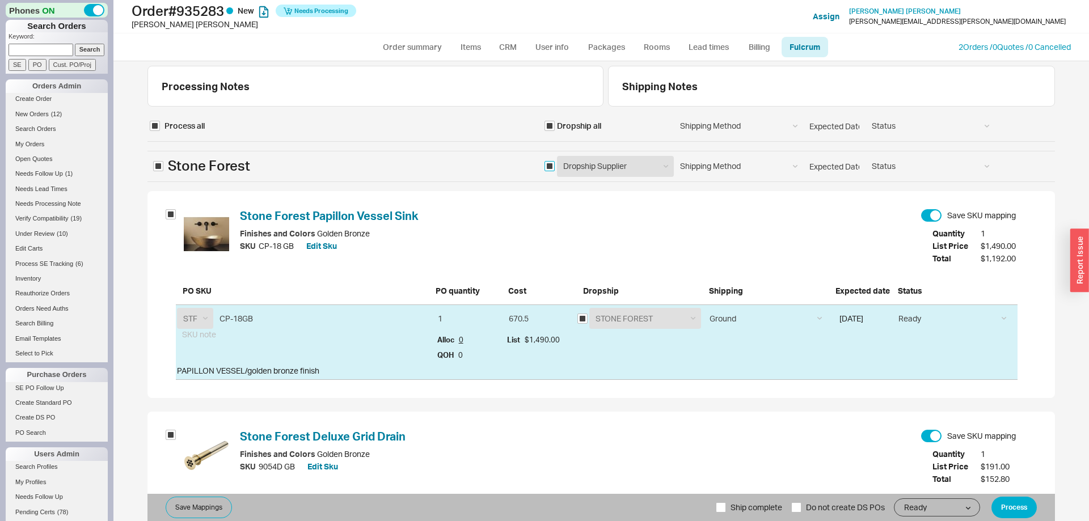
checkbox input "true"
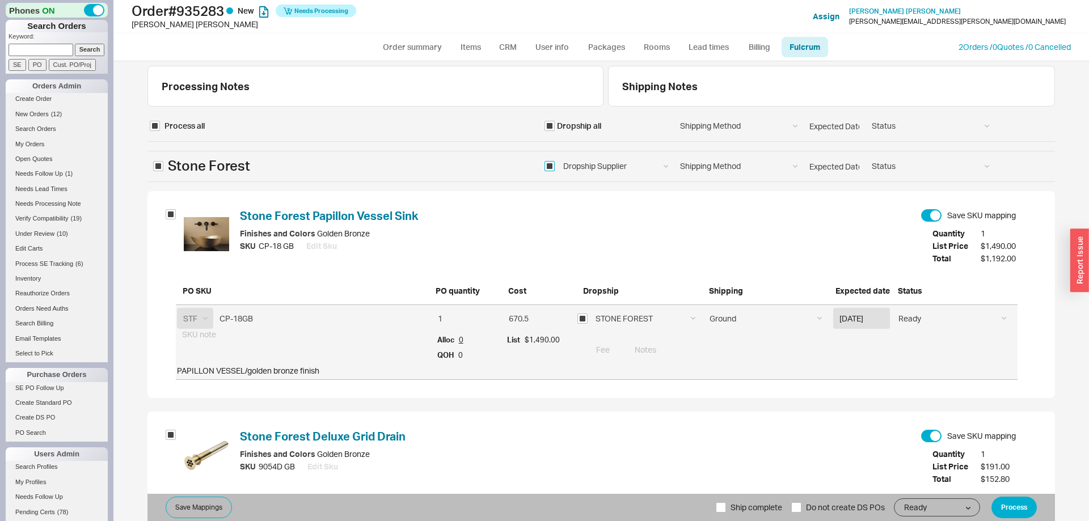
scroll to position [138, 0]
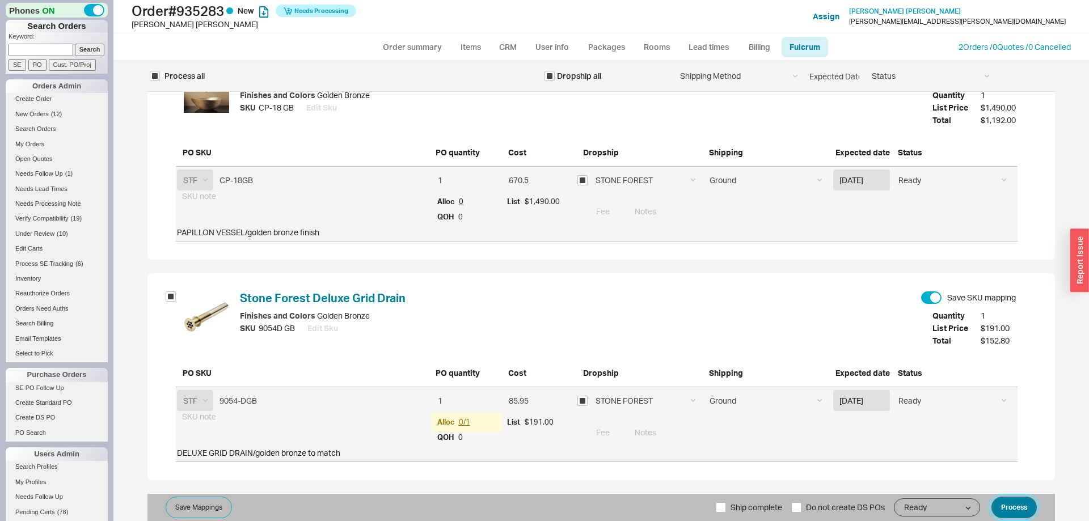
click at [1025, 508] on button "Process" at bounding box center [1013, 508] width 45 height 22
